Goal: Task Accomplishment & Management: Manage account settings

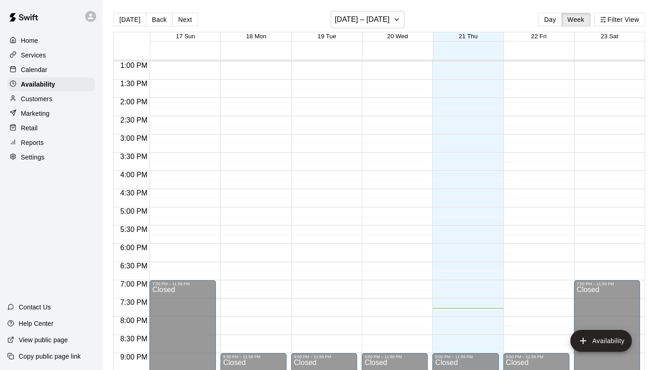
scroll to position [443, 0]
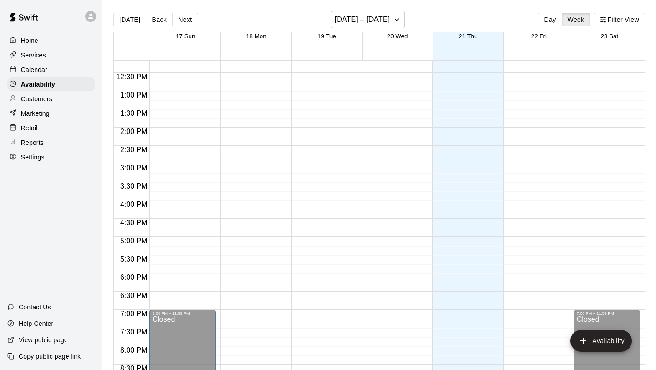
click at [31, 67] on p "Calendar" at bounding box center [34, 69] width 26 height 9
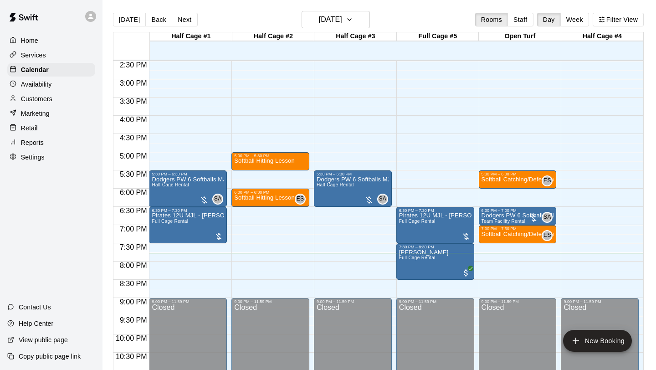
scroll to position [515, 0]
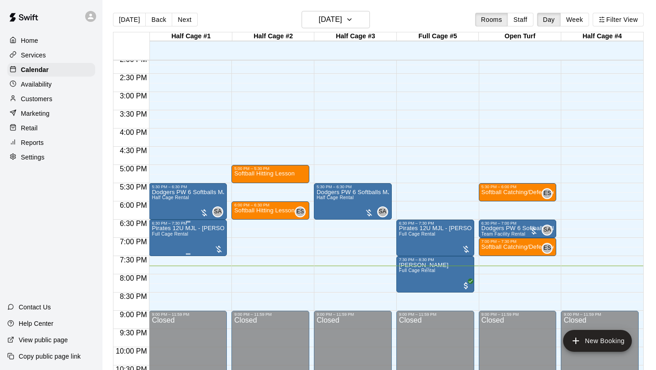
click at [164, 258] on img "edit" at bounding box center [161, 257] width 10 height 10
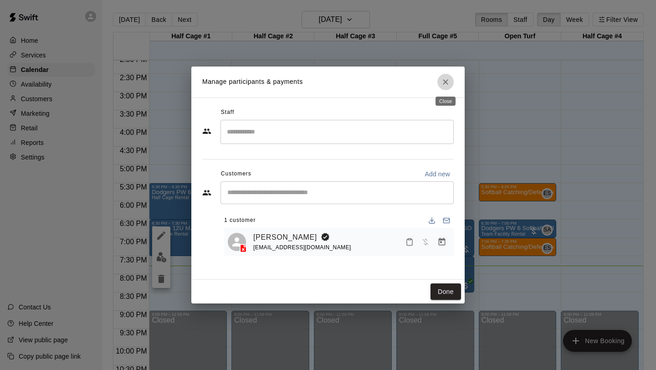
click at [448, 83] on icon "Close" at bounding box center [445, 81] width 9 height 9
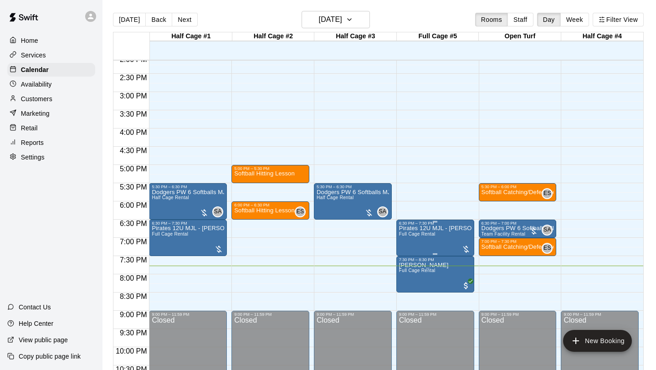
click at [419, 233] on span "Full Cage Rental" at bounding box center [417, 233] width 36 height 5
click at [37, 100] on div at bounding box center [328, 185] width 656 height 370
click at [35, 100] on p "Customers" at bounding box center [36, 98] width 31 height 9
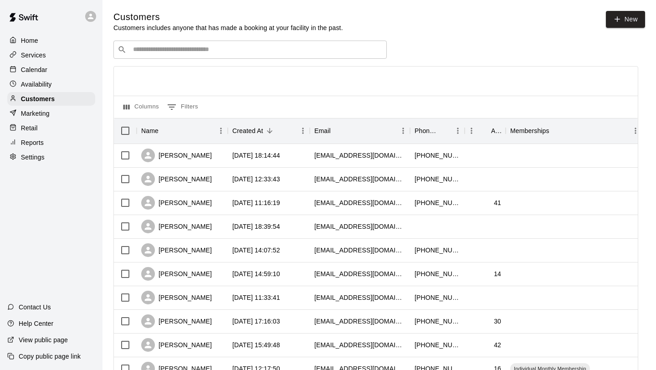
click at [234, 52] on input "Search customers by name or email" at bounding box center [256, 49] width 252 height 9
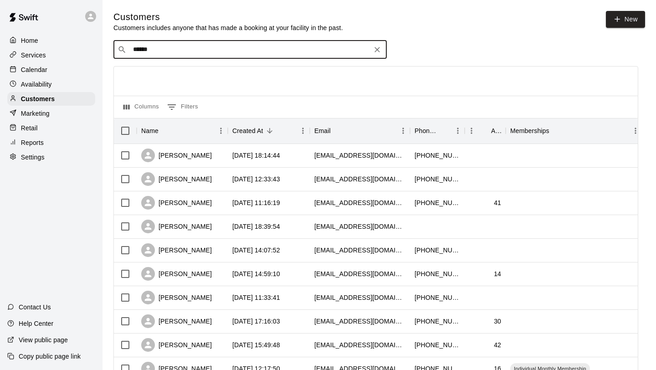
type input "*******"
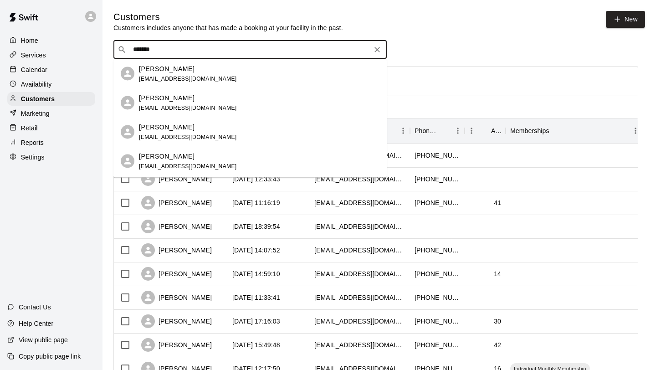
click at [224, 72] on div "[PERSON_NAME] [EMAIL_ADDRESS][DOMAIN_NAME]" at bounding box center [259, 74] width 240 height 20
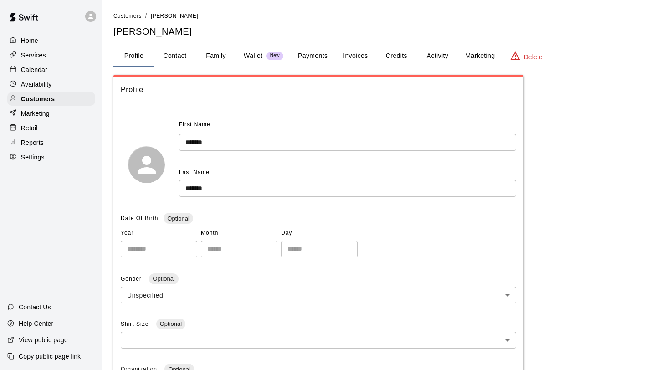
click at [307, 50] on button "Payments" at bounding box center [313, 56] width 44 height 22
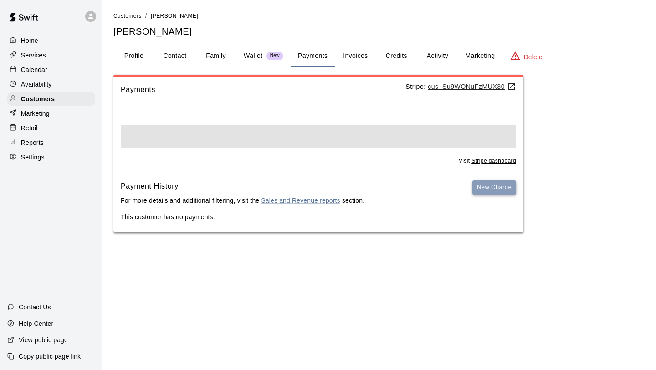
click at [510, 189] on div "New Charge" at bounding box center [494, 196] width 44 height 32
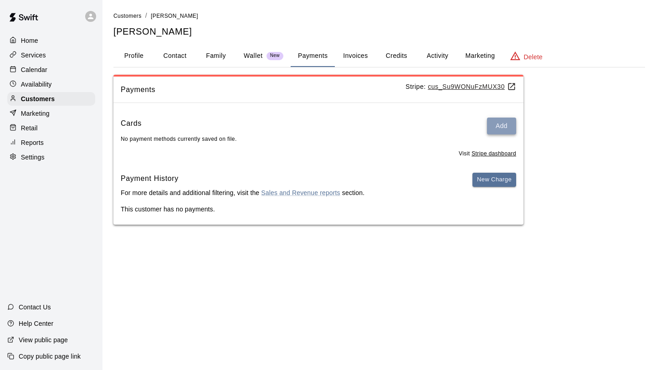
click at [507, 133] on button "Add" at bounding box center [501, 125] width 29 height 17
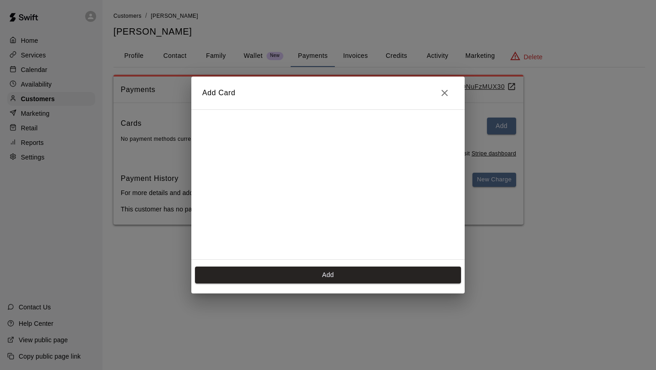
scroll to position [128, 0]
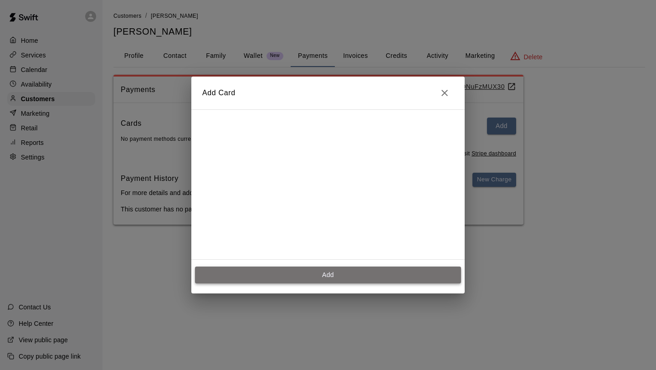
click at [322, 276] on button "Add" at bounding box center [328, 274] width 266 height 17
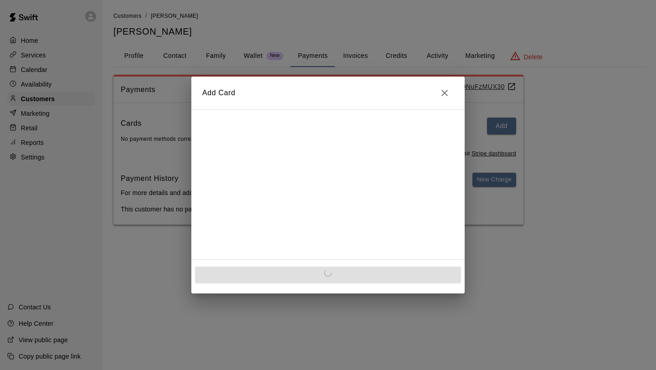
scroll to position [0, 0]
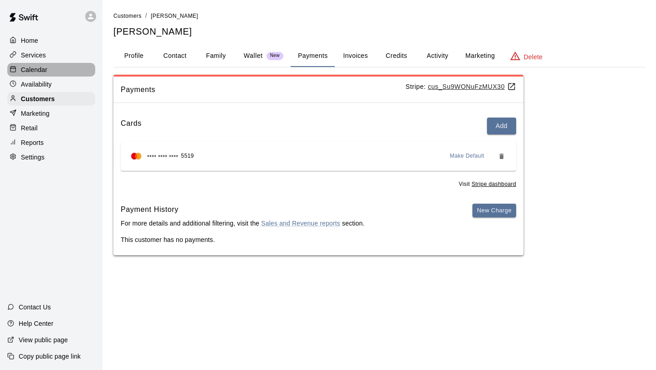
click at [33, 71] on p "Calendar" at bounding box center [34, 69] width 26 height 9
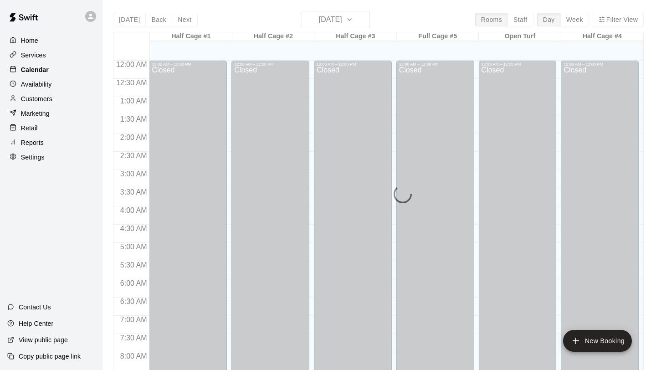
scroll to position [528, 0]
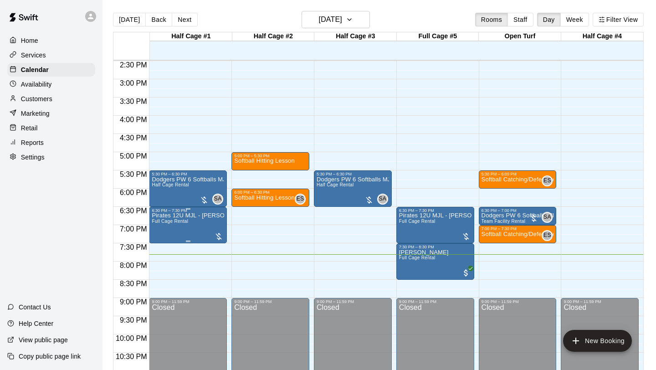
click at [160, 245] on img "edit" at bounding box center [161, 244] width 10 height 10
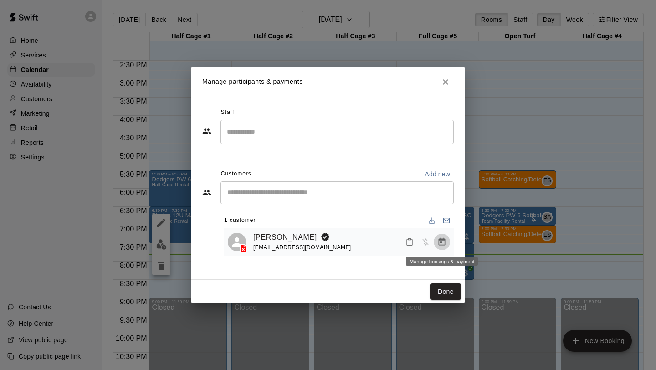
click at [446, 245] on button "Manage bookings & payment" at bounding box center [441, 242] width 16 height 16
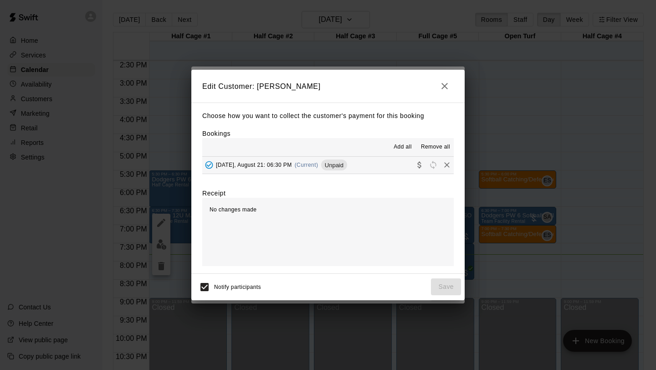
click at [397, 169] on button "[DATE], August 21: 06:30 PM (Current) Unpaid" at bounding box center [327, 165] width 251 height 17
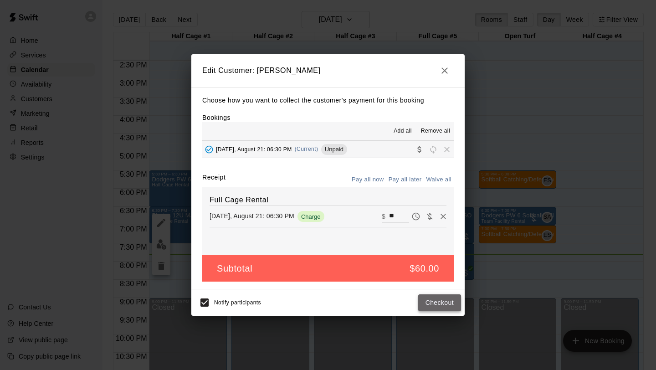
click at [447, 309] on button "Checkout" at bounding box center [439, 302] width 43 height 17
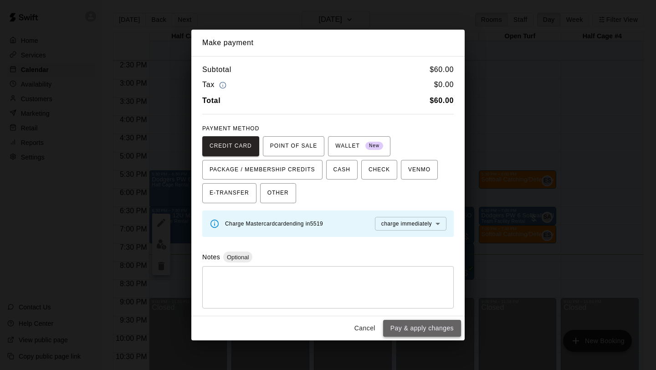
click at [408, 333] on button "Pay & apply changes" at bounding box center [422, 328] width 78 height 17
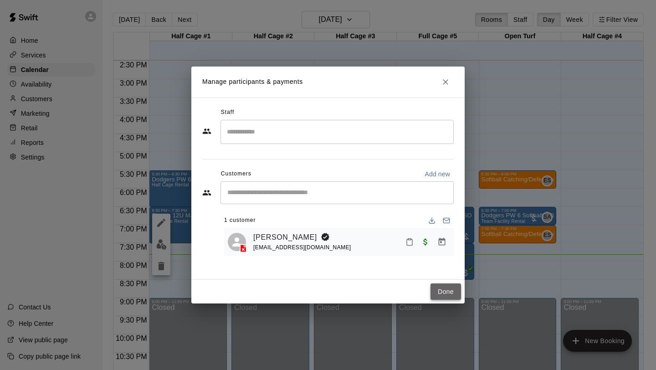
click at [439, 294] on button "Done" at bounding box center [445, 291] width 31 height 17
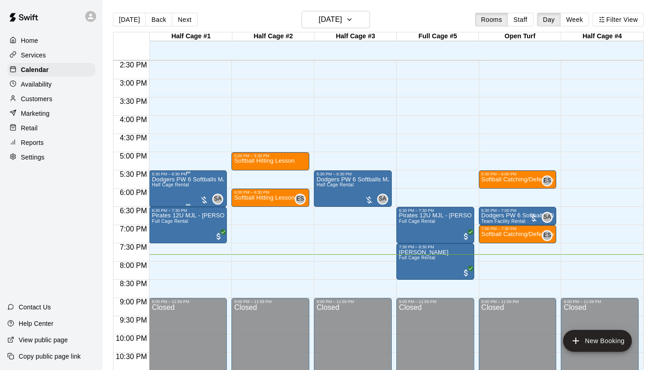
click at [179, 187] on span "Half Cage Rental" at bounding box center [170, 184] width 37 height 5
click at [159, 216] on img "edit" at bounding box center [161, 214] width 10 height 10
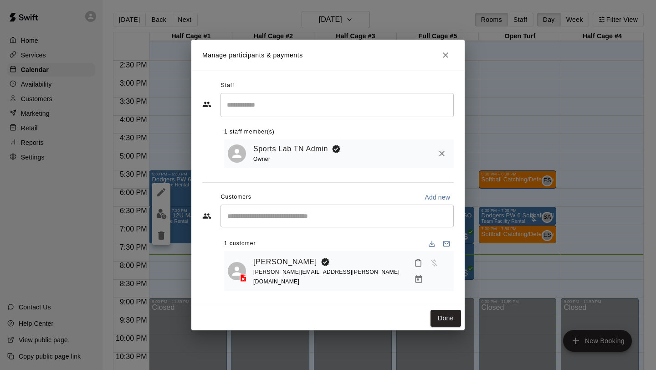
click at [26, 104] on div "Manage participants & payments Staff ​ 1 staff member(s) Sports Lab TN Admin Ow…" at bounding box center [328, 185] width 656 height 370
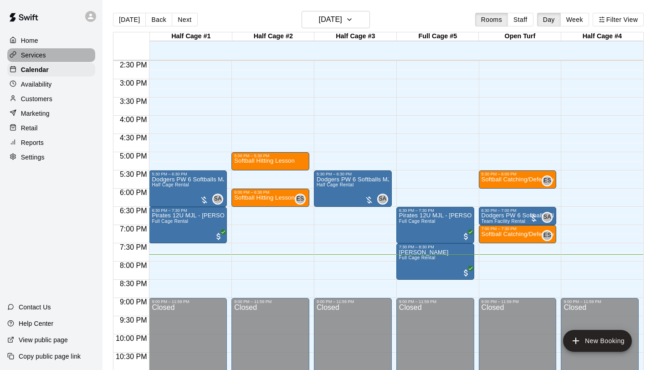
click at [22, 54] on p "Services" at bounding box center [33, 55] width 25 height 9
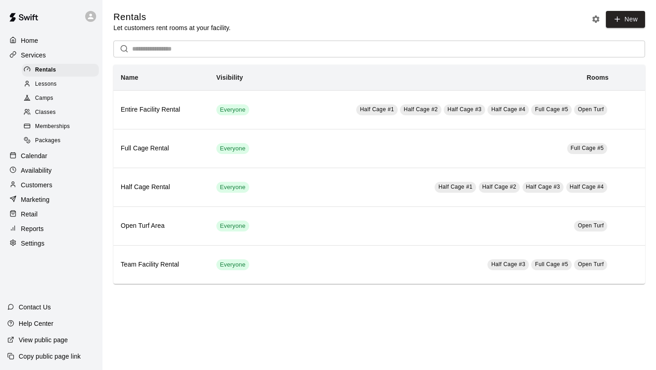
click at [35, 183] on p "Customers" at bounding box center [36, 184] width 31 height 9
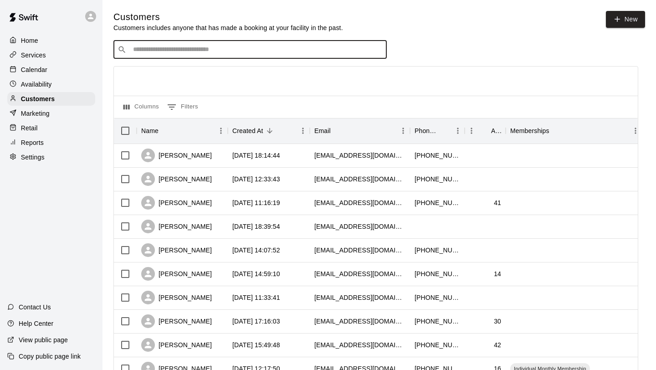
click at [224, 47] on input "Search customers by name or email" at bounding box center [256, 49] width 252 height 9
type input "*"
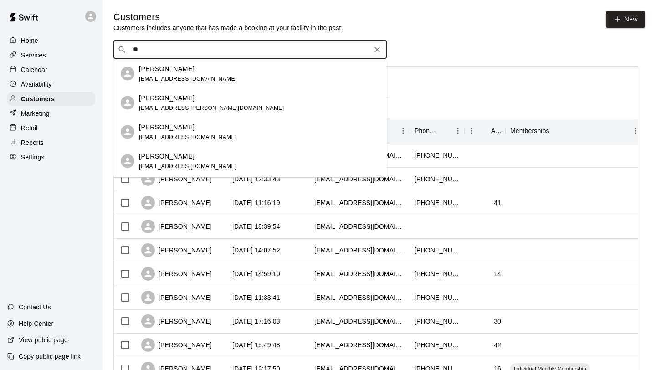
type input "*"
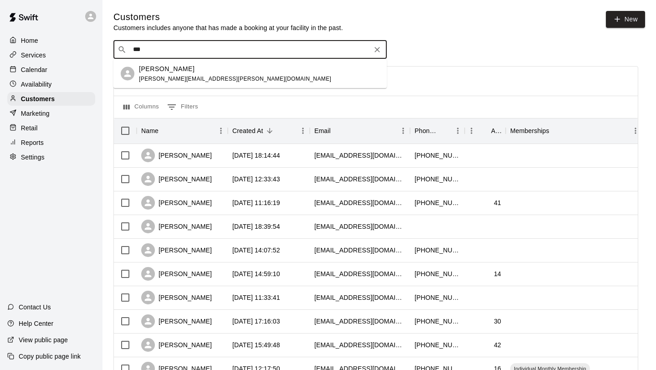
type input "****"
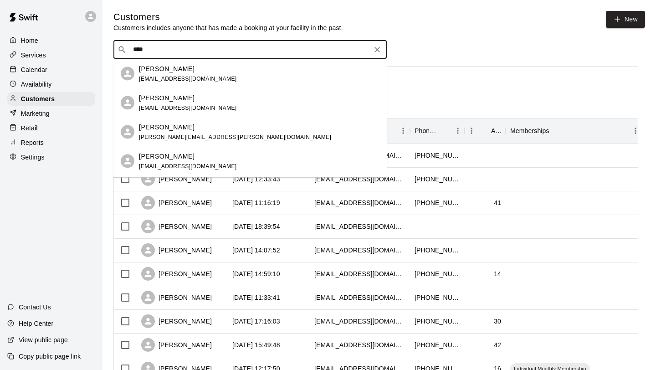
click at [228, 68] on div "[PERSON_NAME] [EMAIL_ADDRESS][DOMAIN_NAME]" at bounding box center [259, 74] width 240 height 20
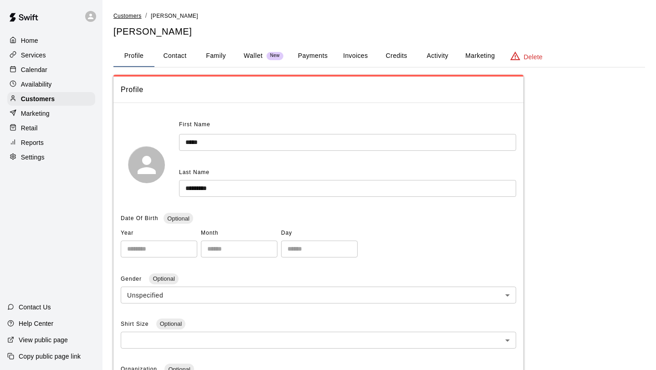
click at [127, 14] on span "Customers" at bounding box center [127, 16] width 28 height 6
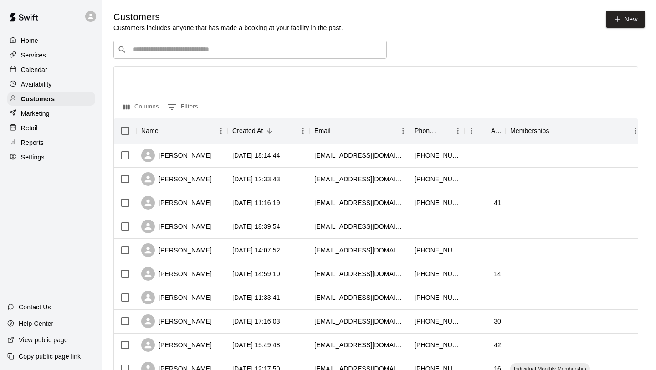
click at [165, 56] on div "​ ​" at bounding box center [249, 50] width 273 height 18
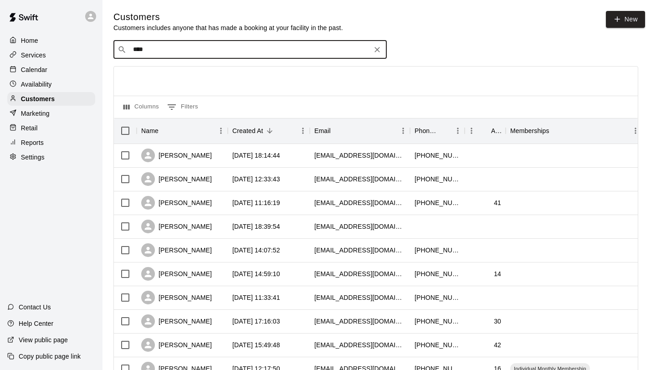
type input "*****"
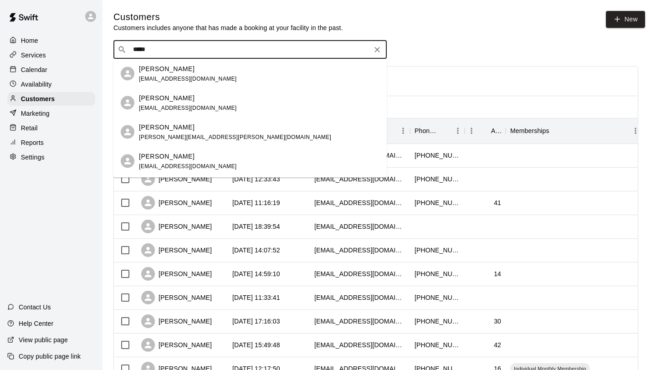
click at [191, 125] on p "[PERSON_NAME]" at bounding box center [167, 127] width 56 height 10
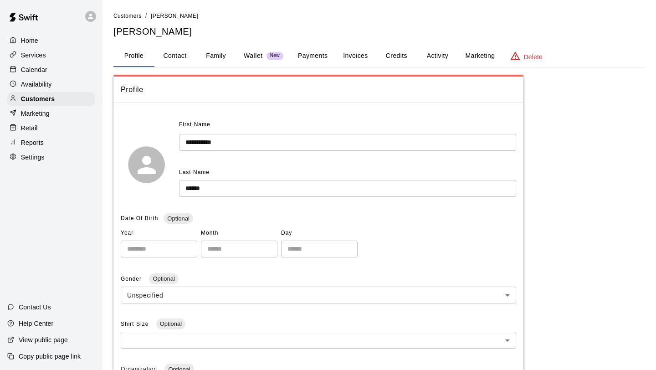
click at [182, 58] on button "Contact" at bounding box center [174, 56] width 41 height 22
select select "**"
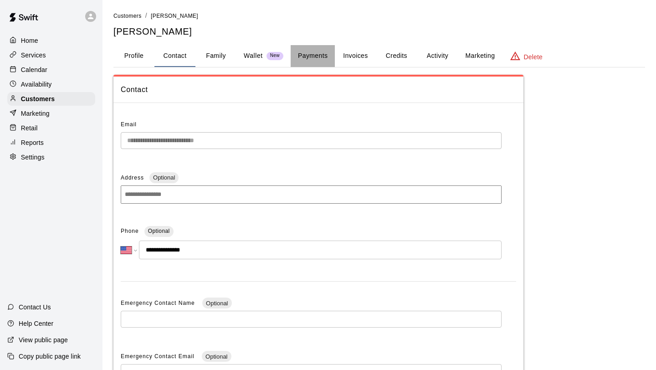
click at [318, 60] on button "Payments" at bounding box center [313, 56] width 44 height 22
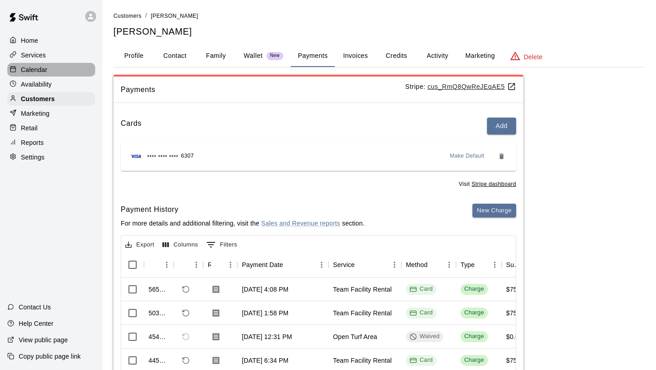
click at [45, 70] on p "Calendar" at bounding box center [34, 69] width 26 height 9
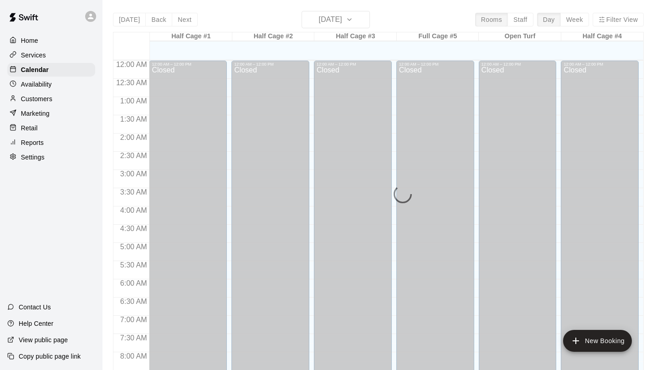
scroll to position [528, 0]
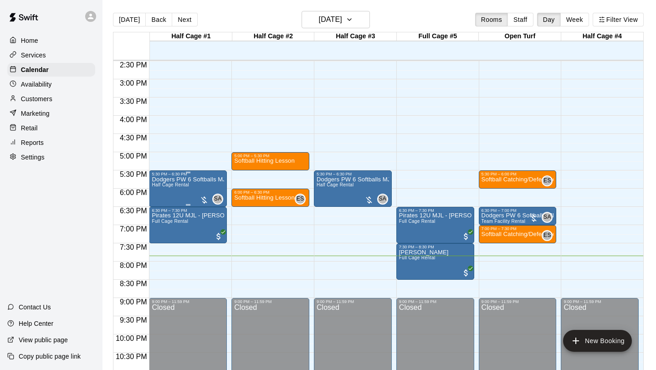
click at [194, 188] on div "Dodgers PW 6 Softballs MJ League Half Cage Rental" at bounding box center [188, 361] width 72 height 370
click at [163, 209] on img "edit" at bounding box center [161, 208] width 10 height 10
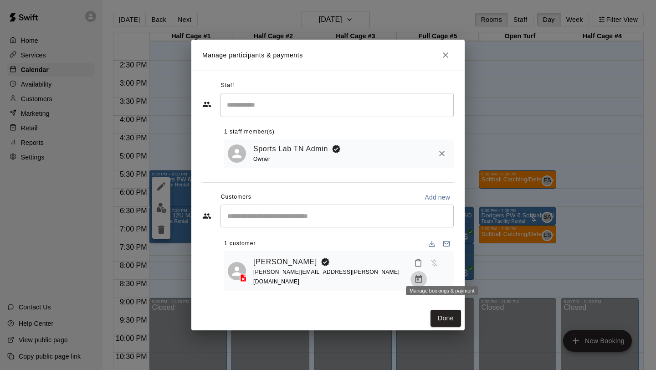
click at [422, 275] on icon "Manage bookings & payment" at bounding box center [418, 279] width 7 height 8
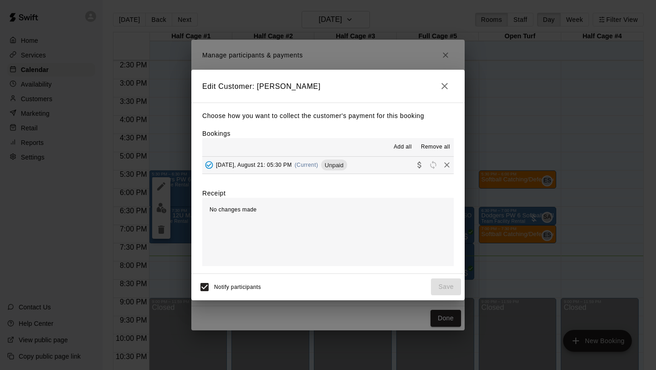
click at [377, 163] on button "[DATE], August 21: 05:30 PM (Current) Unpaid" at bounding box center [327, 165] width 251 height 17
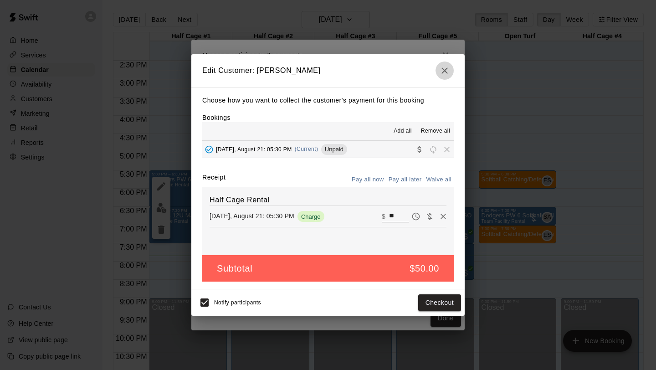
click at [442, 67] on icon "button" at bounding box center [444, 70] width 6 height 6
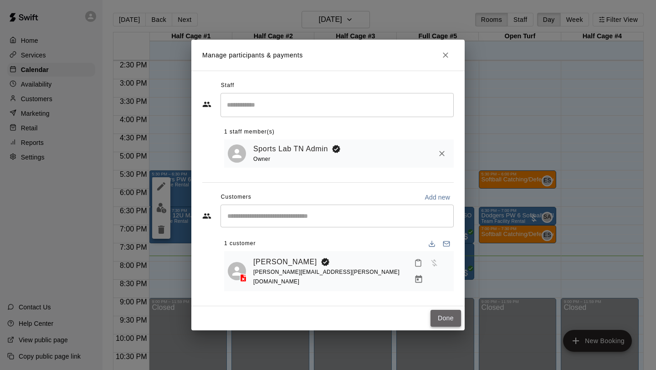
click at [449, 318] on button "Done" at bounding box center [445, 318] width 31 height 17
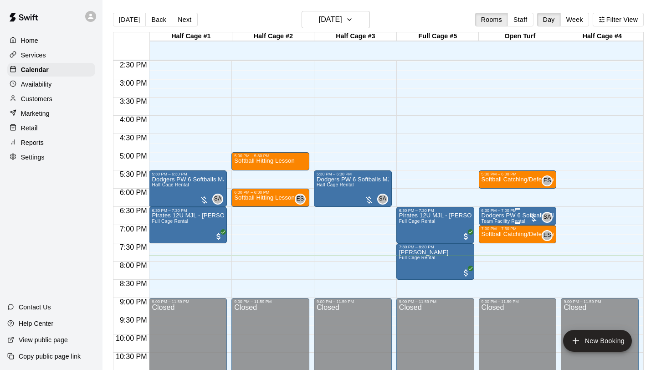
click at [510, 215] on p "Dodgers PW 6 Softball MJL" at bounding box center [517, 215] width 72 height 0
click at [493, 245] on img "edit" at bounding box center [490, 247] width 10 height 10
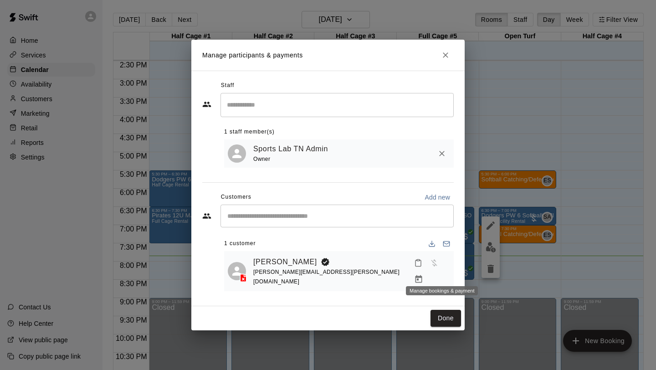
click at [427, 271] on button "Manage bookings & payment" at bounding box center [418, 279] width 16 height 16
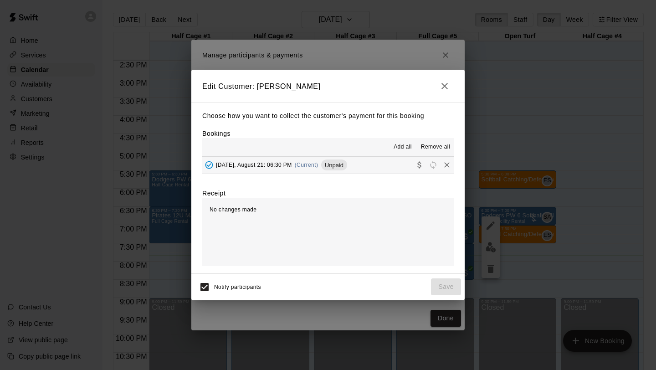
click at [400, 170] on button "[DATE], August 21: 06:30 PM (Current) Unpaid" at bounding box center [327, 165] width 251 height 17
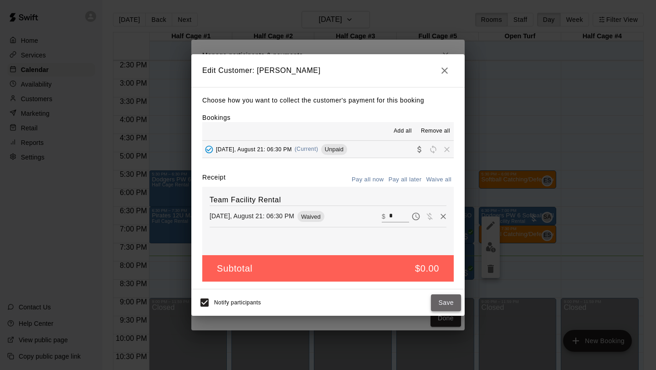
click at [453, 301] on button "Save" at bounding box center [446, 302] width 30 height 17
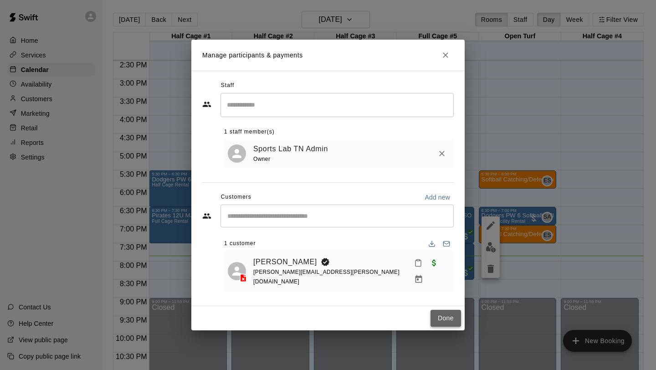
click at [442, 311] on button "Done" at bounding box center [445, 318] width 31 height 17
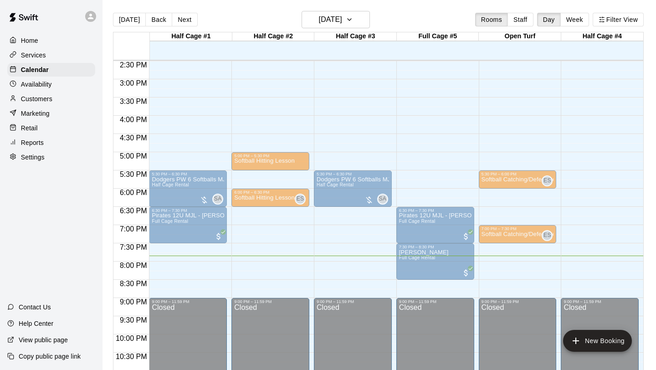
click at [514, 222] on div at bounding box center [517, 222] width 72 height 1
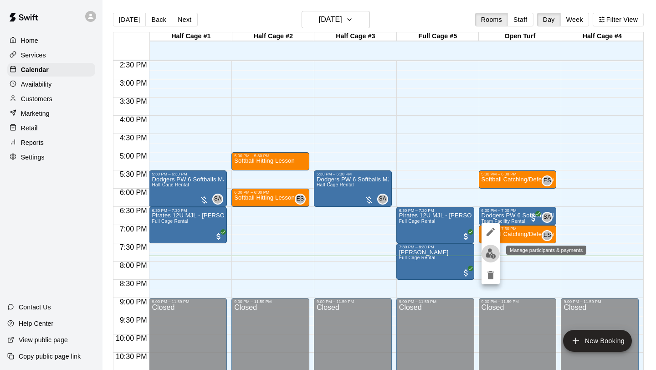
click at [489, 259] on button "edit" at bounding box center [490, 254] width 18 height 18
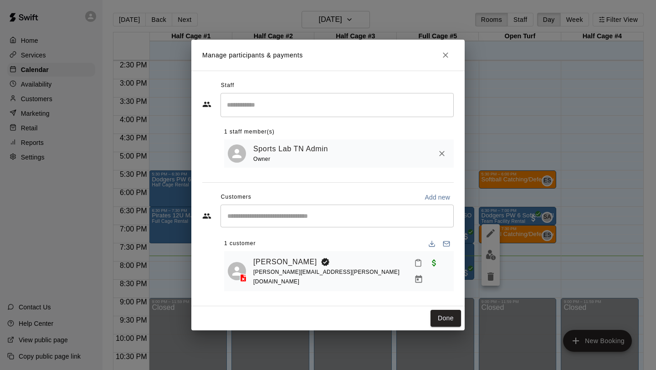
click at [381, 270] on div "[PERSON_NAME] [PERSON_NAME][EMAIL_ADDRESS][PERSON_NAME][DOMAIN_NAME]" at bounding box center [351, 271] width 197 height 33
click at [427, 274] on button "Manage bookings & payment" at bounding box center [418, 279] width 16 height 16
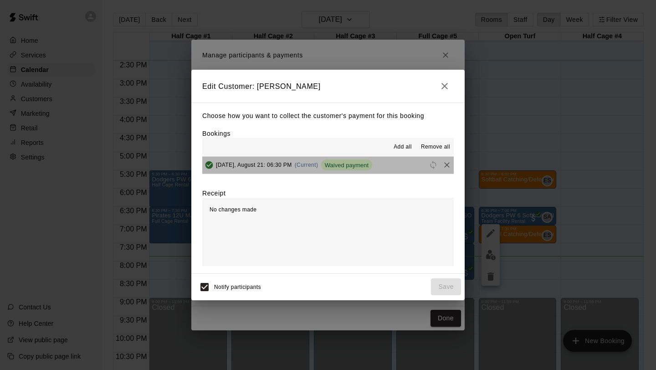
click at [412, 172] on button "[DATE], August 21: 06:30 PM (Current) Waived payment" at bounding box center [327, 165] width 251 height 17
click at [359, 163] on span "Waived payment" at bounding box center [346, 165] width 51 height 7
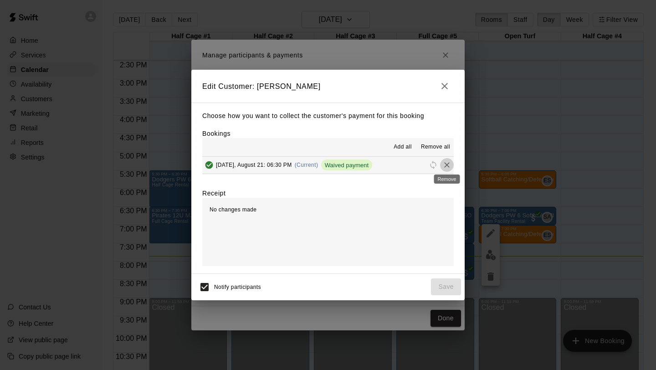
click at [447, 168] on icon "Remove" at bounding box center [446, 164] width 9 height 9
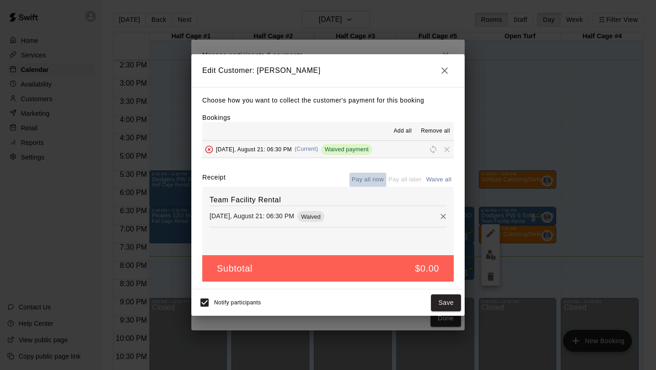
click at [373, 179] on button "Pay all now" at bounding box center [367, 180] width 37 height 14
click at [367, 178] on button "Pay all now" at bounding box center [367, 180] width 37 height 14
click at [442, 221] on icon "Remove" at bounding box center [442, 216] width 9 height 9
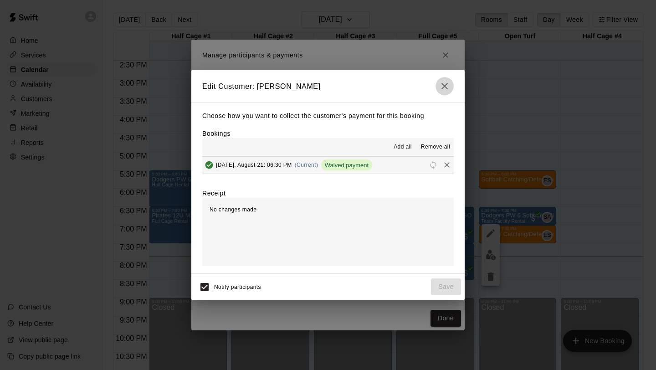
click at [446, 88] on icon "button" at bounding box center [444, 86] width 6 height 6
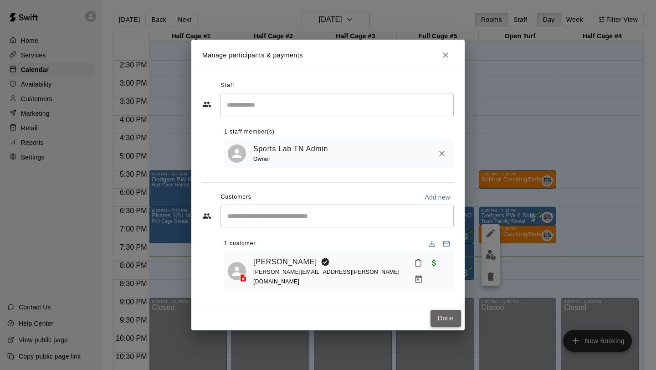
click at [448, 310] on button "Done" at bounding box center [445, 318] width 31 height 17
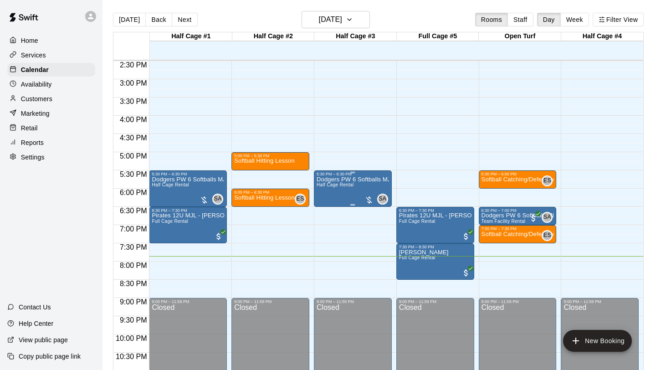
click at [360, 185] on div "Dodgers PW 6 Softballs MJ League Half Cage Rental" at bounding box center [352, 361] width 72 height 370
click at [324, 212] on img "edit" at bounding box center [326, 208] width 10 height 10
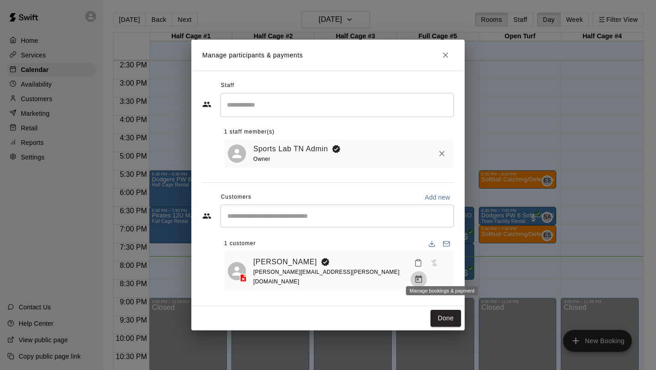
click at [423, 275] on icon "Manage bookings & payment" at bounding box center [418, 279] width 9 height 9
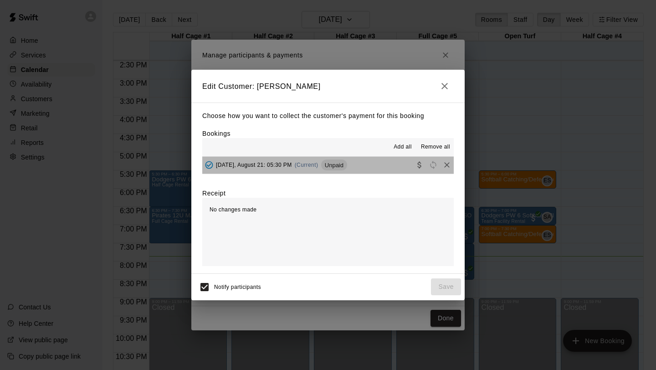
click at [383, 169] on button "[DATE], August 21: 05:30 PM (Current) Unpaid" at bounding box center [327, 165] width 251 height 17
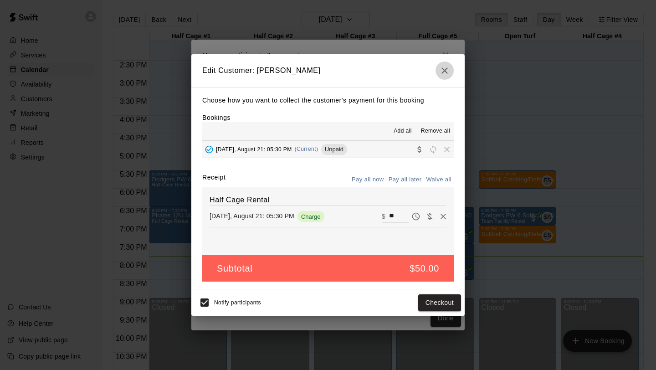
click at [443, 67] on icon "button" at bounding box center [444, 70] width 11 height 11
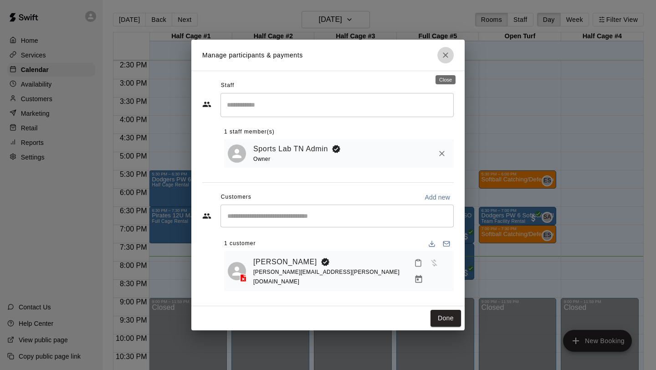
click at [438, 58] on button "Close" at bounding box center [445, 55] width 16 height 16
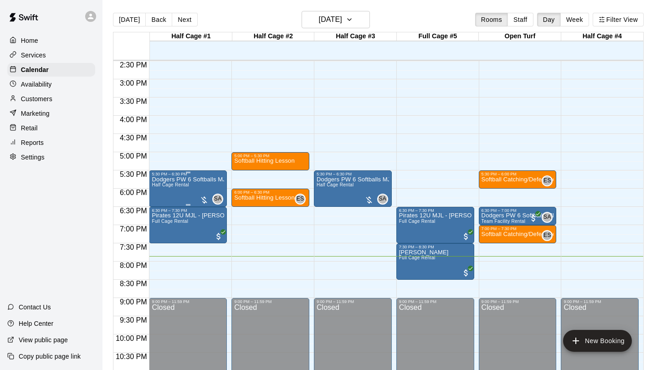
click at [151, 182] on div "5:30 PM – 6:30 PM Dodgers PW 6 Softballs MJ League Half Cage Rental SA 0" at bounding box center [188, 188] width 78 height 36
click at [161, 183] on icon "edit" at bounding box center [158, 179] width 11 height 11
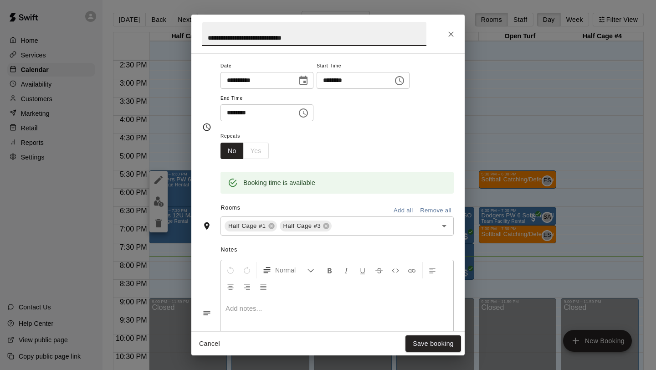
scroll to position [0, 0]
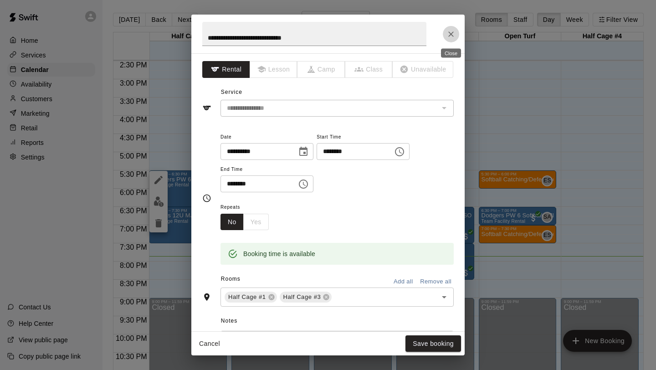
click at [449, 38] on icon "Close" at bounding box center [450, 34] width 9 height 9
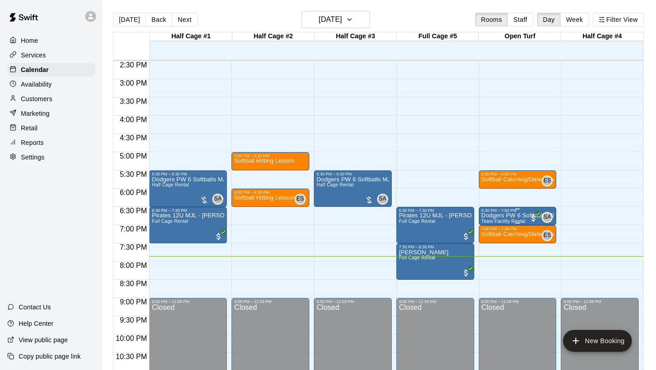
click at [506, 215] on p "Dodgers PW 6 Softball MJL" at bounding box center [517, 215] width 72 height 0
click at [490, 250] on img "edit" at bounding box center [490, 247] width 10 height 10
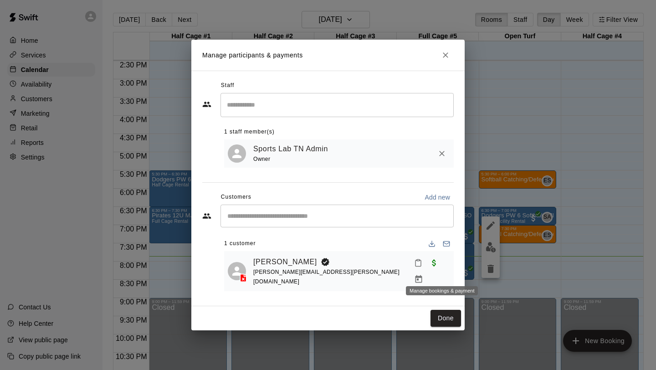
click at [423, 275] on icon "Manage bookings & payment" at bounding box center [418, 279] width 9 height 9
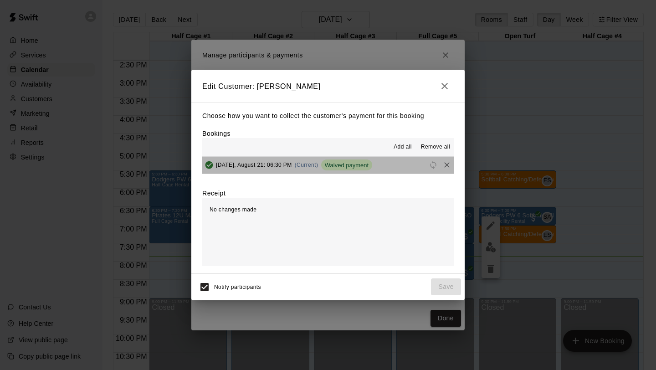
click at [416, 168] on button "[DATE], August 21: 06:30 PM (Current) Waived payment" at bounding box center [327, 165] width 251 height 17
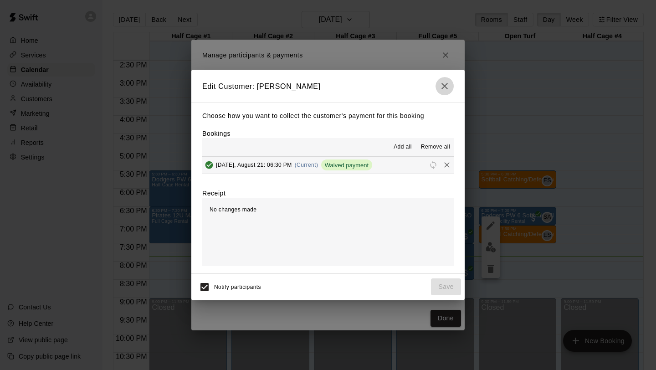
click at [443, 87] on icon "button" at bounding box center [444, 86] width 11 height 11
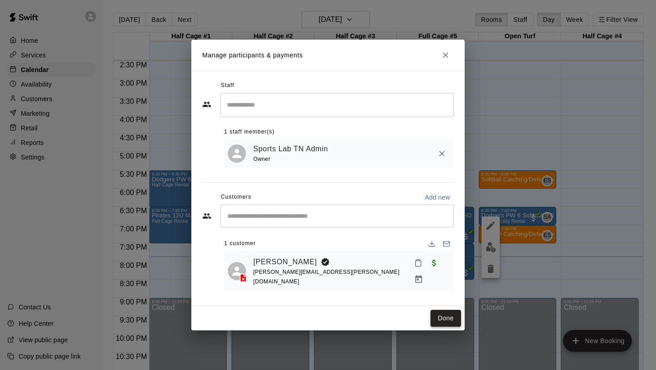
click at [453, 313] on button "Done" at bounding box center [445, 318] width 31 height 17
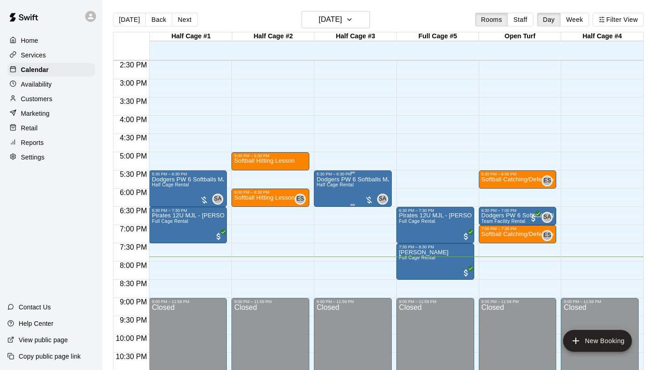
click at [344, 201] on div "Dodgers PW 6 Softballs MJ League Half Cage Rental" at bounding box center [352, 361] width 72 height 370
click at [325, 209] on img "edit" at bounding box center [326, 208] width 10 height 10
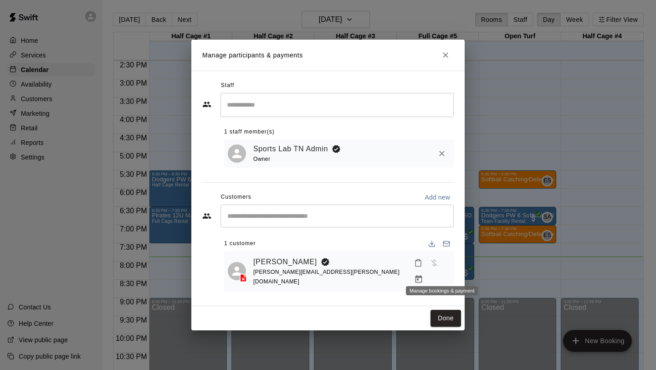
click at [423, 275] on icon "Manage bookings & payment" at bounding box center [418, 279] width 9 height 9
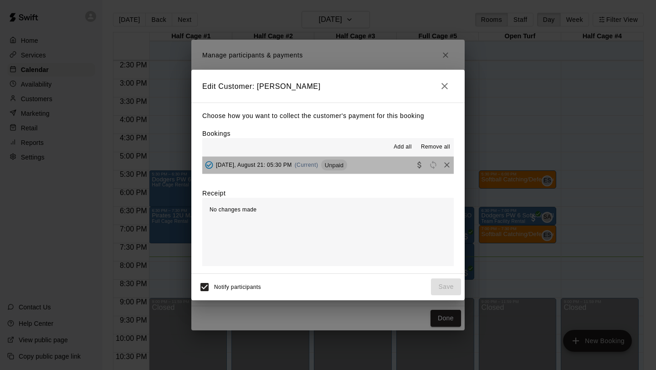
click at [393, 163] on button "[DATE], August 21: 05:30 PM (Current) Unpaid" at bounding box center [327, 165] width 251 height 17
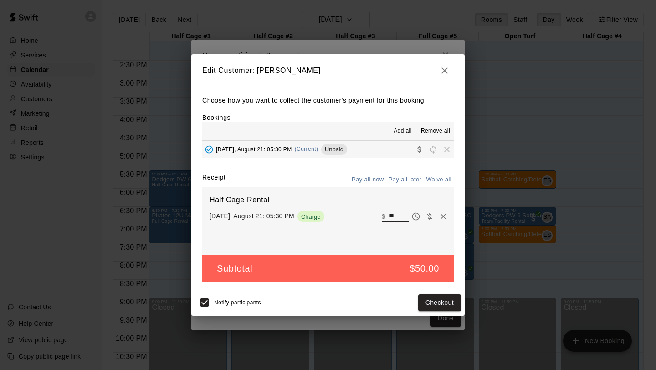
drag, startPoint x: 398, startPoint y: 215, endPoint x: 385, endPoint y: 215, distance: 12.7
click at [385, 215] on div "​ $ **" at bounding box center [395, 216] width 27 height 12
type input "**"
click at [443, 303] on button "Checkout" at bounding box center [439, 302] width 43 height 17
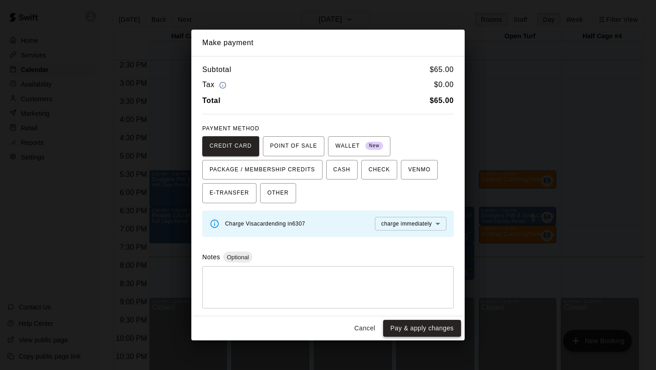
click at [428, 326] on button "Pay & apply changes" at bounding box center [422, 328] width 78 height 17
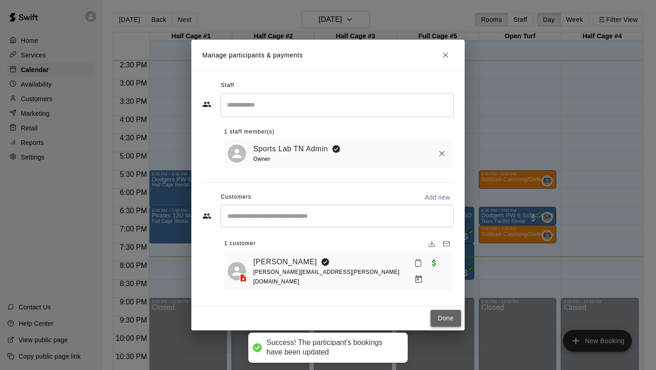
click at [442, 315] on button "Done" at bounding box center [445, 318] width 31 height 17
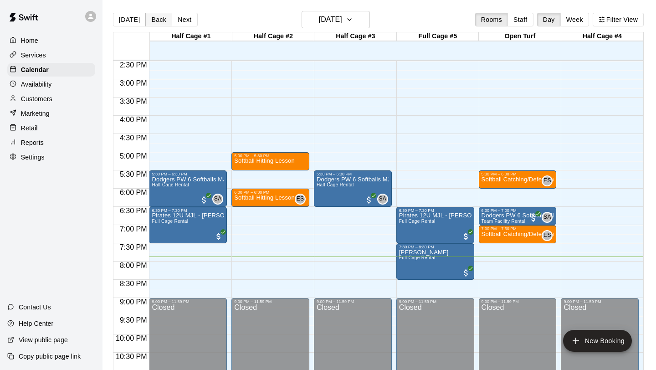
click at [150, 22] on button "Back" at bounding box center [158, 20] width 27 height 14
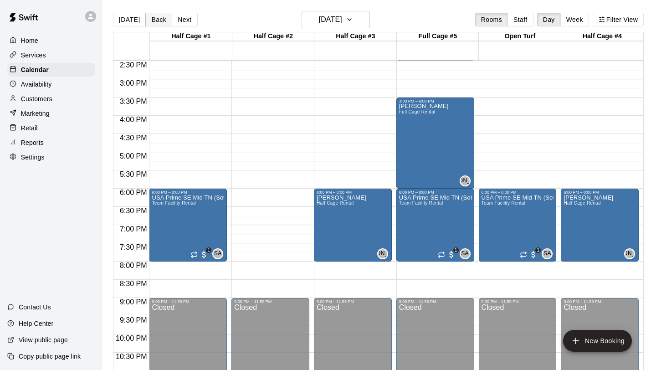
click at [150, 22] on button "Back" at bounding box center [158, 20] width 27 height 14
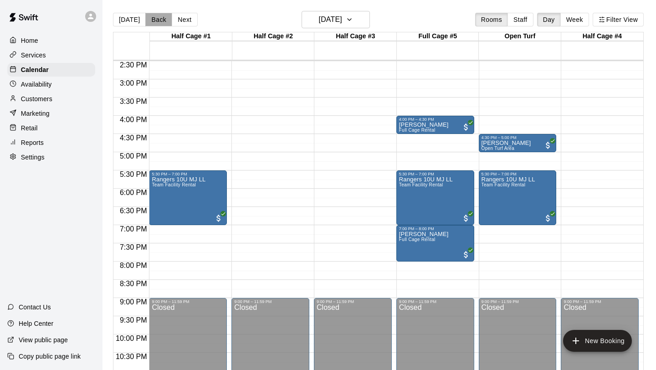
click at [153, 17] on button "Back" at bounding box center [158, 20] width 27 height 14
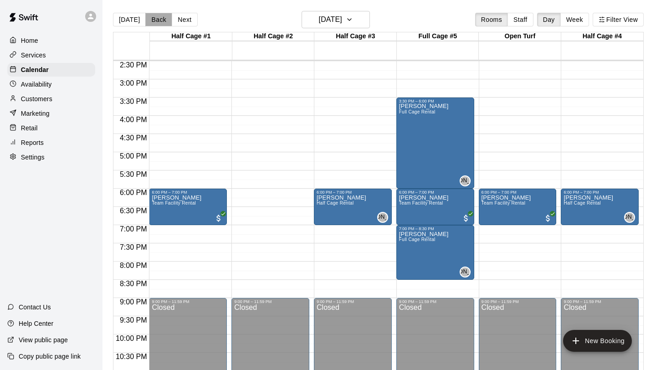
click at [153, 17] on button "Back" at bounding box center [158, 20] width 27 height 14
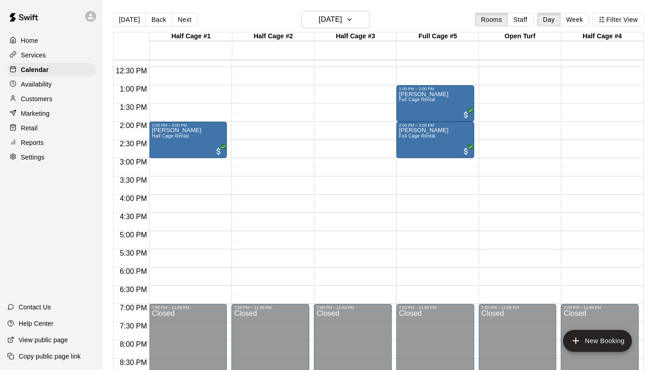
scroll to position [448, 0]
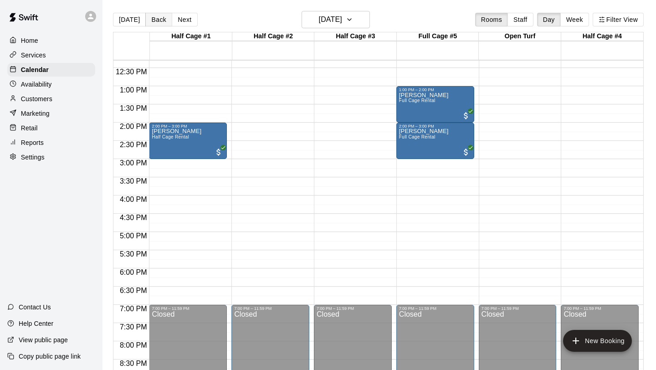
click at [151, 17] on button "Back" at bounding box center [158, 20] width 27 height 14
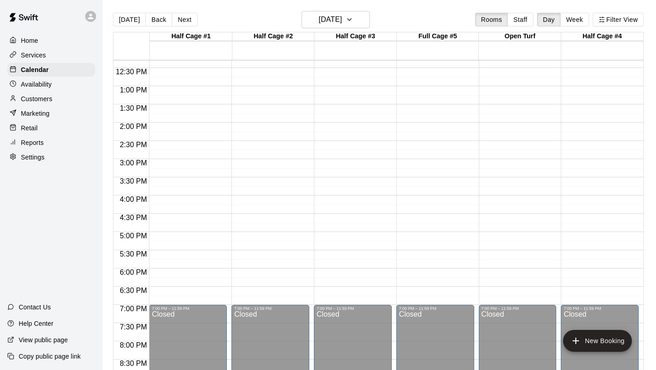
scroll to position [439, 0]
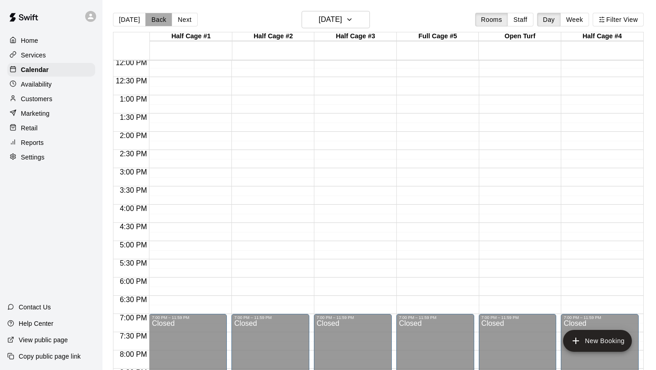
click at [155, 24] on button "Back" at bounding box center [158, 20] width 27 height 14
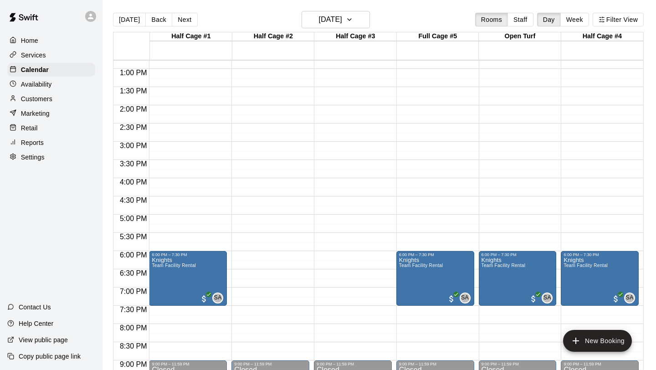
scroll to position [482, 0]
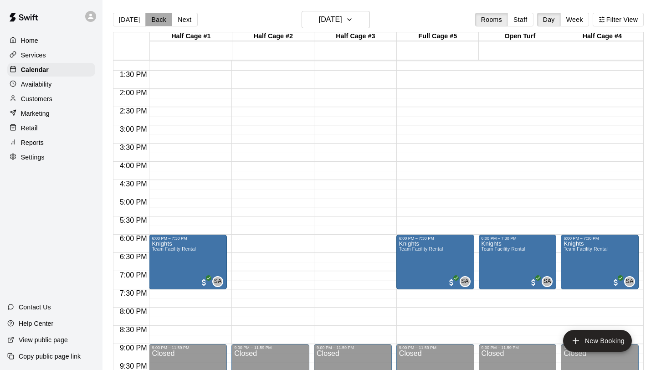
click at [150, 20] on button "Back" at bounding box center [158, 20] width 27 height 14
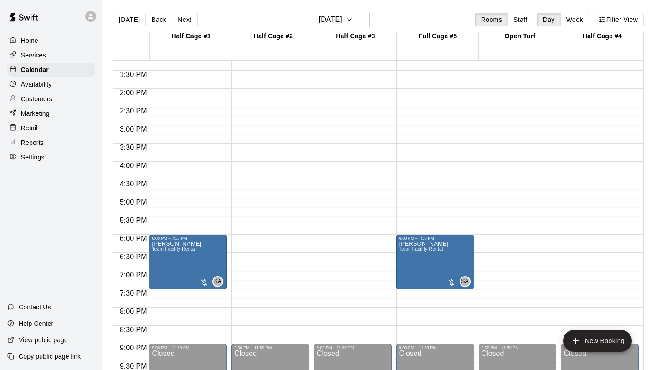
click at [407, 273] on img "edit" at bounding box center [408, 272] width 10 height 10
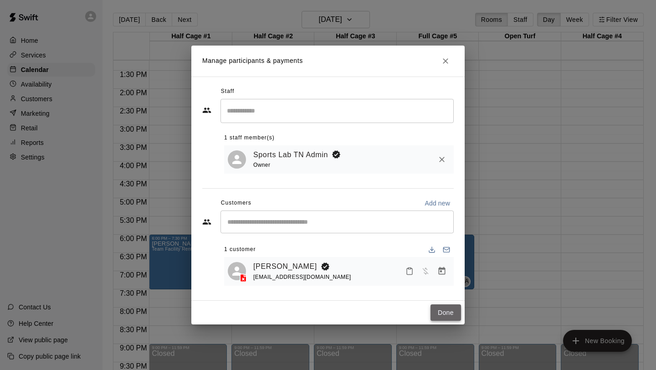
click at [438, 314] on button "Done" at bounding box center [445, 312] width 31 height 17
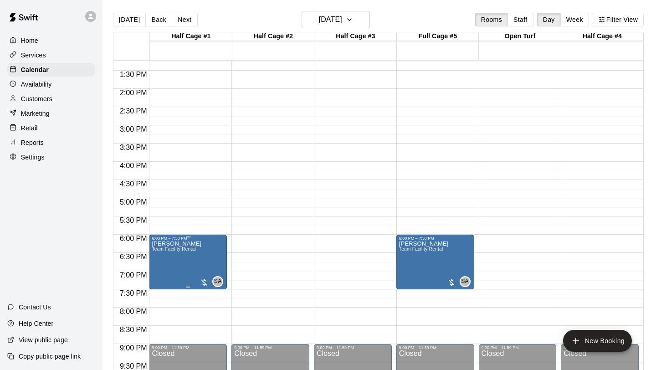
click at [160, 274] on img "edit" at bounding box center [161, 272] width 10 height 10
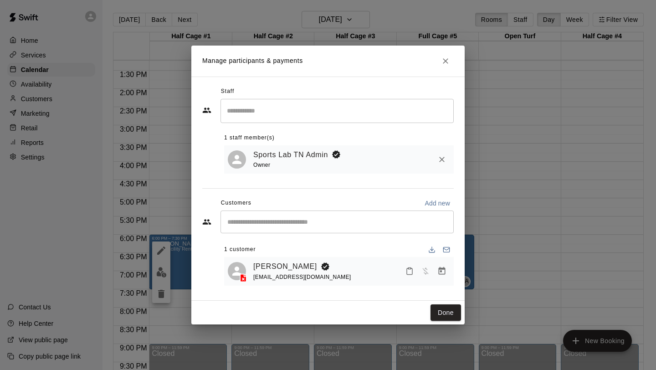
click at [341, 278] on div "[PERSON_NAME] [EMAIL_ADDRESS][DOMAIN_NAME]" at bounding box center [351, 270] width 197 height 21
click at [443, 272] on icon "Manage bookings & payment" at bounding box center [441, 270] width 9 height 9
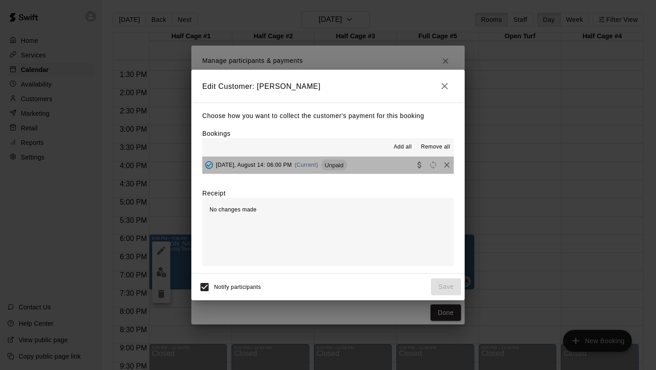
click at [395, 167] on button "[DATE], August 14: 06:00 PM (Current) Unpaid" at bounding box center [327, 165] width 251 height 17
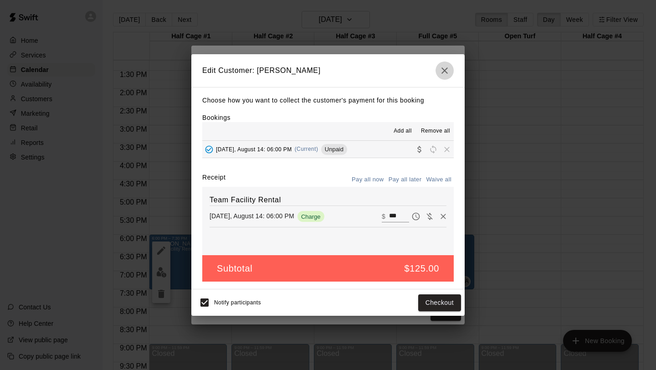
click at [446, 75] on icon "button" at bounding box center [444, 70] width 11 height 11
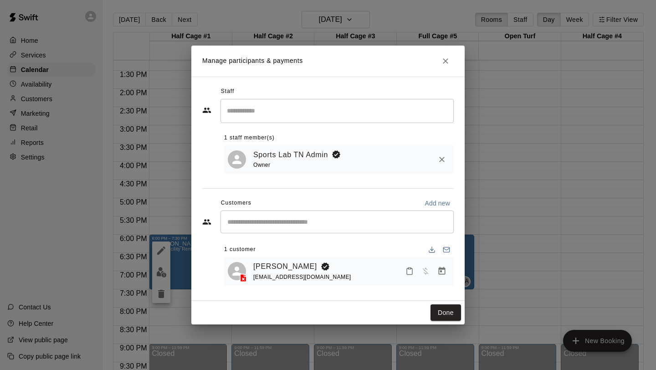
click at [443, 60] on icon "Close" at bounding box center [445, 60] width 9 height 9
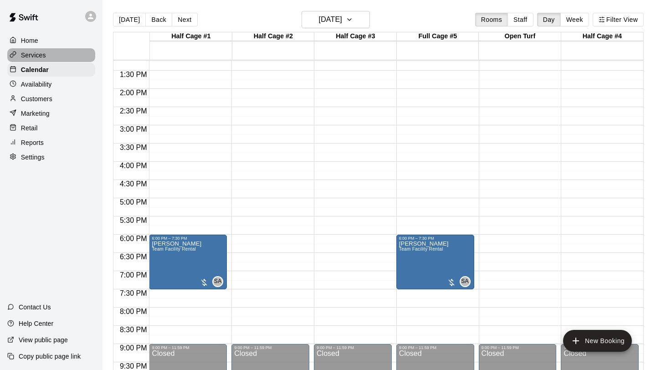
click at [40, 60] on div "Services" at bounding box center [51, 55] width 88 height 14
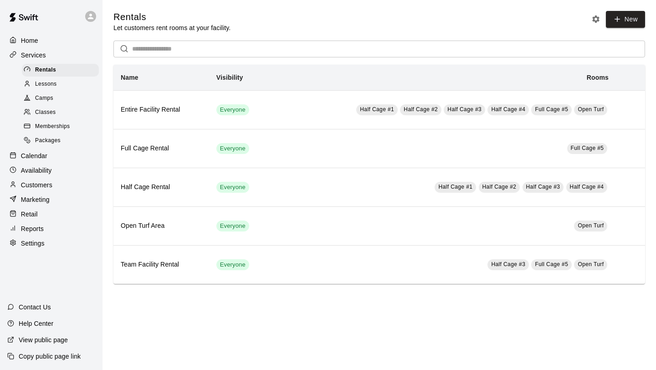
click at [43, 158] on p "Calendar" at bounding box center [34, 155] width 26 height 9
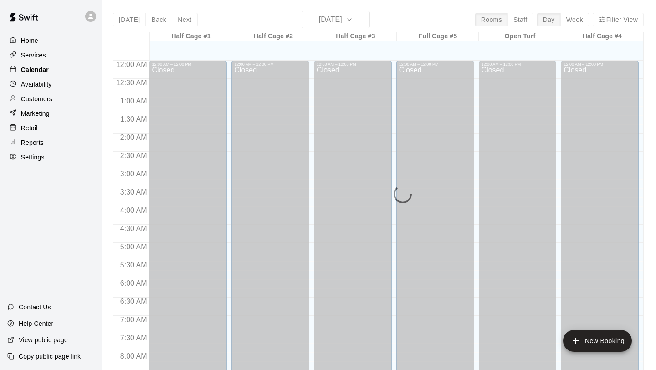
scroll to position [528, 0]
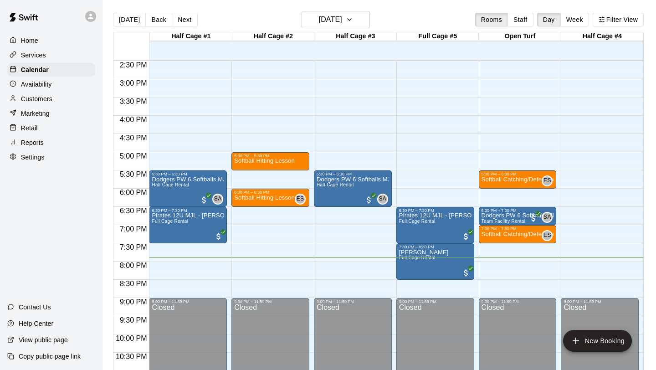
click at [37, 97] on p "Customers" at bounding box center [36, 98] width 31 height 9
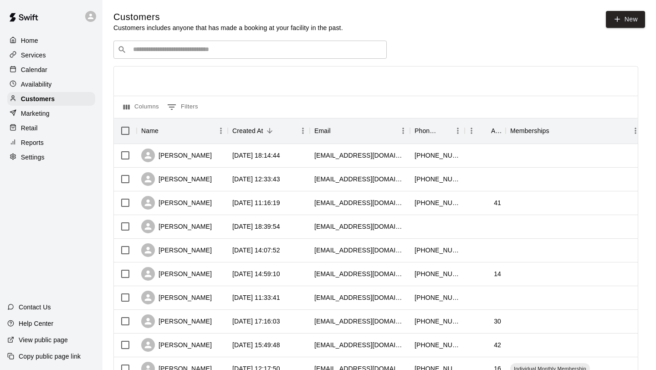
click at [182, 46] on input "Search customers by name or email" at bounding box center [256, 49] width 252 height 9
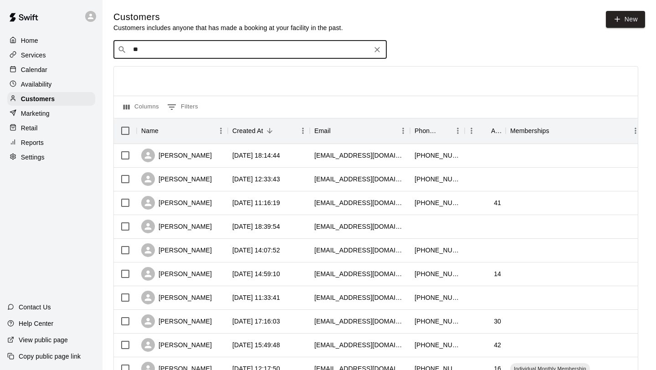
type input "*"
type input "****"
click at [163, 70] on p "[PERSON_NAME]" at bounding box center [167, 69] width 56 height 10
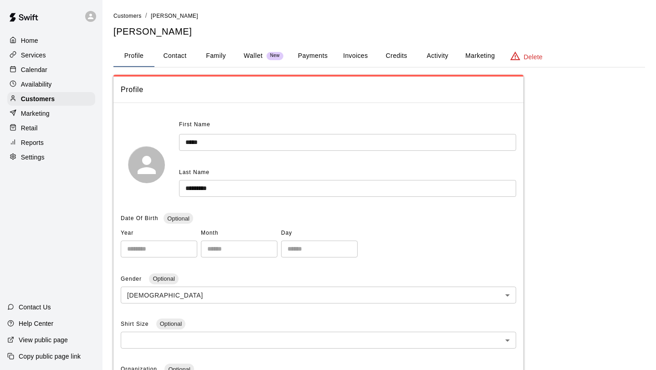
click at [182, 48] on button "Contact" at bounding box center [174, 56] width 41 height 22
select select "**"
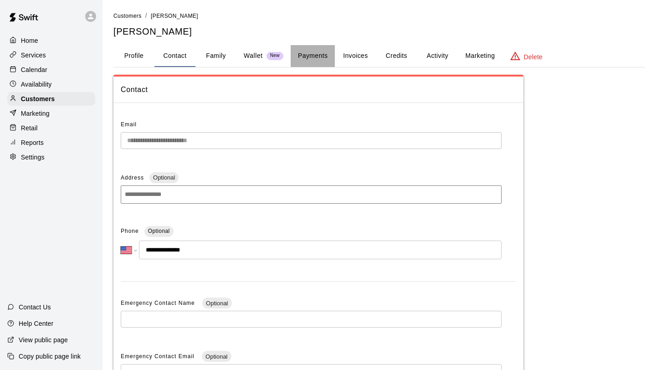
click at [312, 57] on button "Payments" at bounding box center [313, 56] width 44 height 22
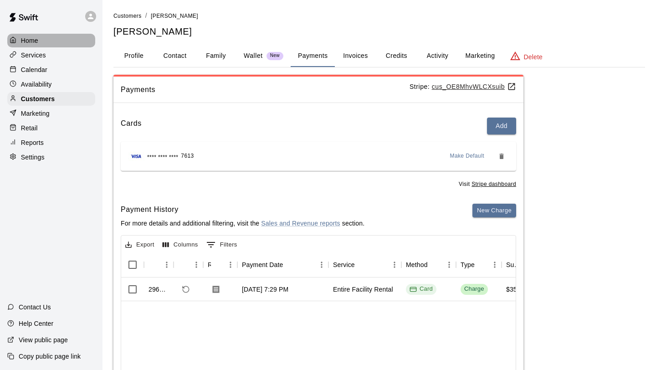
click at [22, 39] on p "Home" at bounding box center [29, 40] width 17 height 9
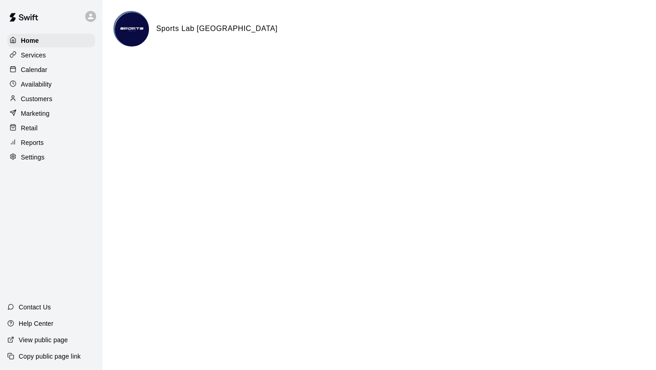
click at [32, 67] on p "Calendar" at bounding box center [34, 69] width 26 height 9
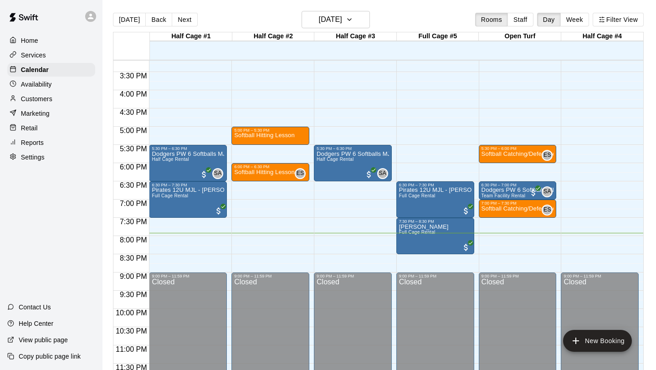
scroll to position [554, 0]
